Goal: Navigation & Orientation: Find specific page/section

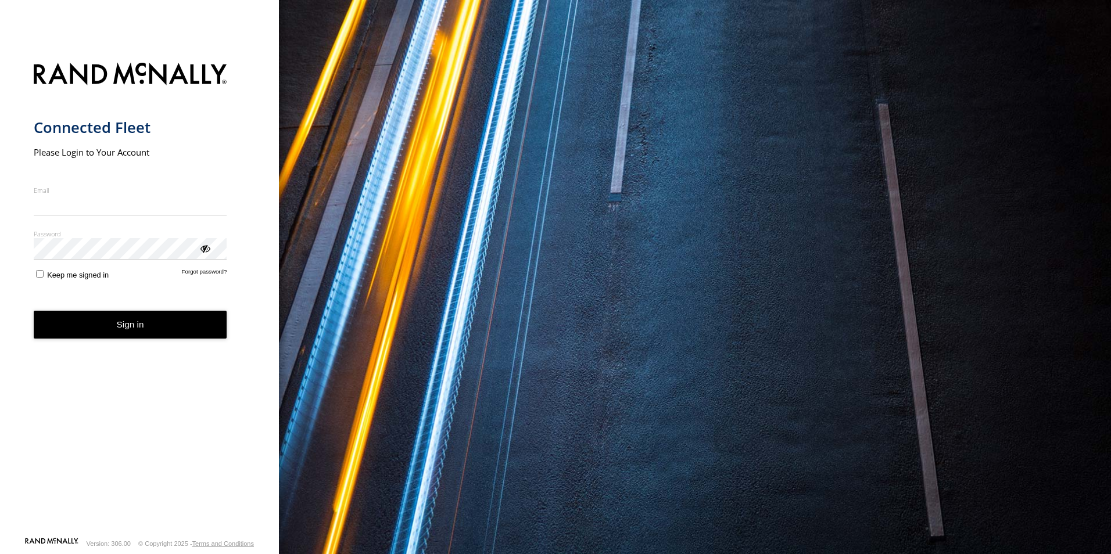
type input "**********"
click at [121, 336] on button "Sign in" at bounding box center [131, 325] width 194 height 28
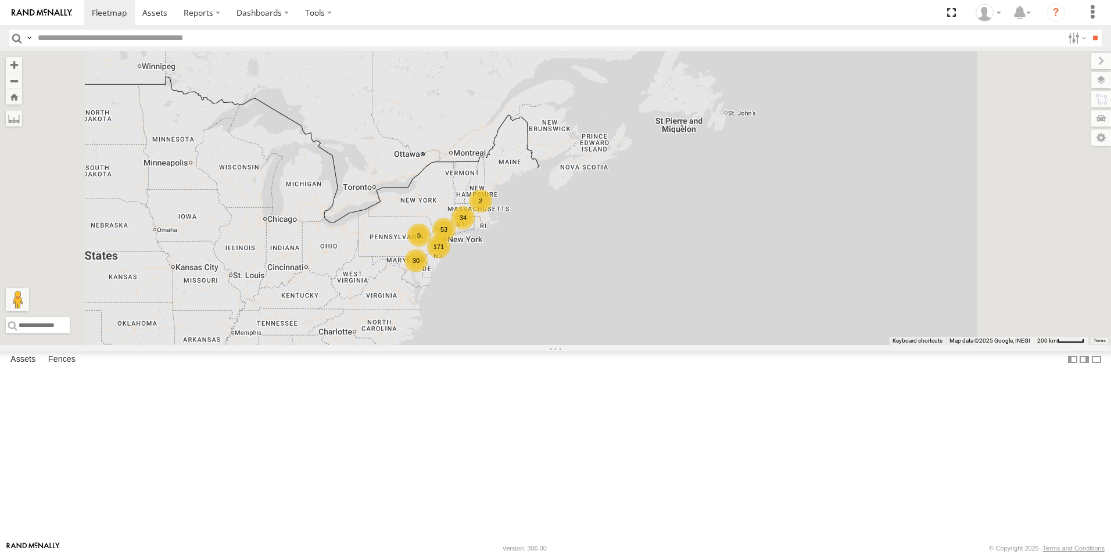
drag, startPoint x: 724, startPoint y: 189, endPoint x: 642, endPoint y: 440, distance: 264.3
click at [642, 345] on div "53 34 171 30 2 5" at bounding box center [555, 198] width 1111 height 294
